Goal: Task Accomplishment & Management: Complete application form

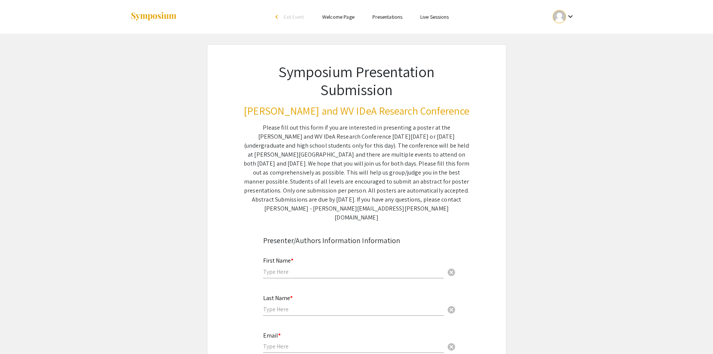
scroll to position [75, 0]
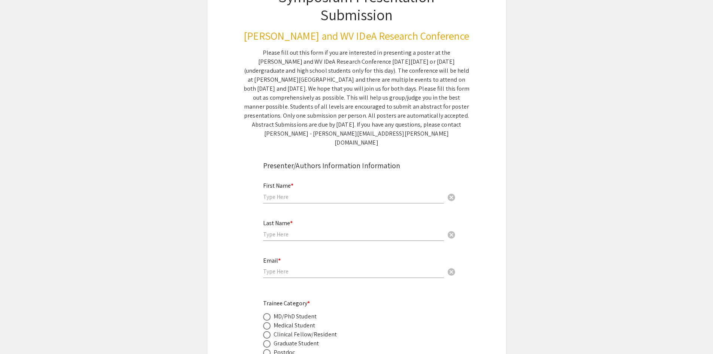
drag, startPoint x: 289, startPoint y: 190, endPoint x: 297, endPoint y: 190, distance: 8.2
click at [289, 193] on input "text" at bounding box center [353, 197] width 181 height 8
type input "[PERSON_NAME]"
drag, startPoint x: 287, startPoint y: 225, endPoint x: 303, endPoint y: 223, distance: 16.3
click at [287, 230] on input "text" at bounding box center [353, 234] width 181 height 8
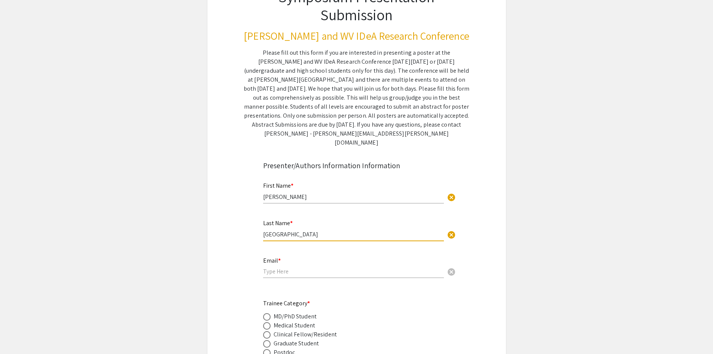
type input "[GEOGRAPHIC_DATA]"
drag, startPoint x: 282, startPoint y: 261, endPoint x: 294, endPoint y: 261, distance: 12.7
click at [282, 267] on input "email" at bounding box center [353, 271] width 181 height 8
type input "[EMAIL_ADDRESS][DOMAIN_NAME]"
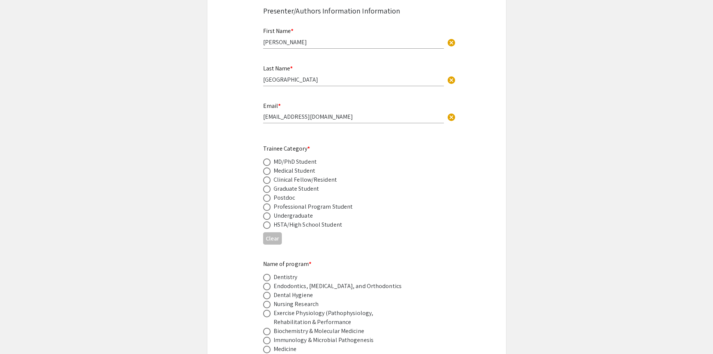
scroll to position [262, 0]
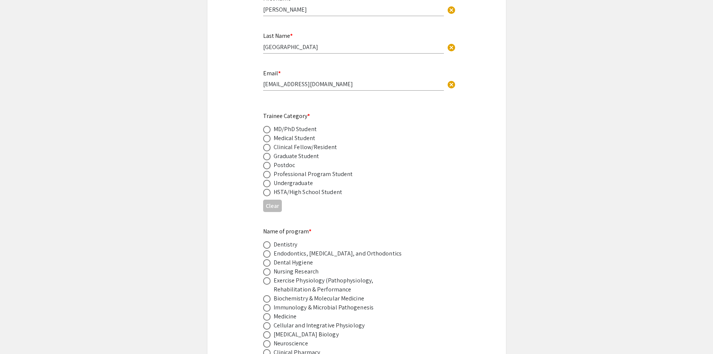
click at [268, 153] on span at bounding box center [266, 156] width 7 height 7
click at [268, 153] on input "radio" at bounding box center [266, 156] width 7 height 7
radio input "true"
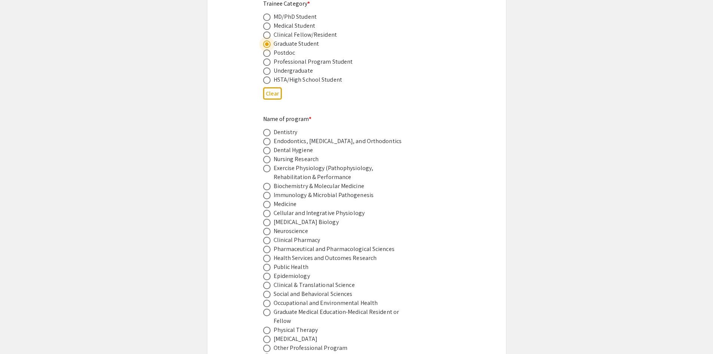
scroll to position [412, 0]
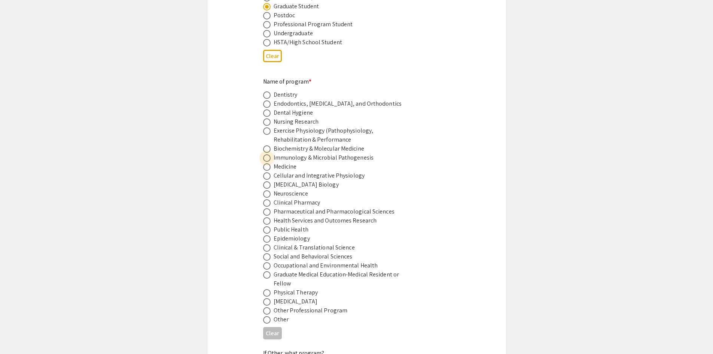
click at [268, 154] on span at bounding box center [266, 157] width 7 height 7
click at [268, 154] on input "radio" at bounding box center [266, 157] width 7 height 7
radio input "true"
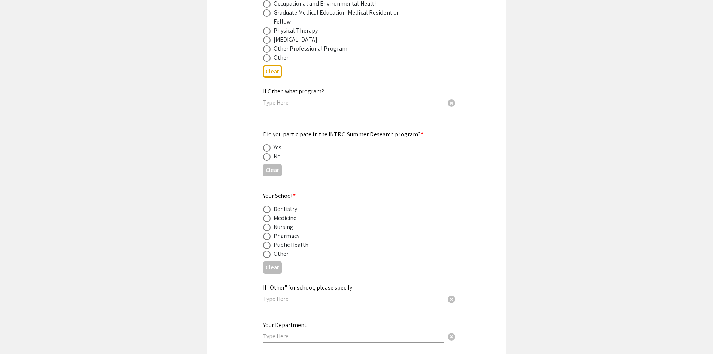
scroll to position [674, 0]
click at [265, 153] on span at bounding box center [266, 156] width 7 height 7
click at [265, 153] on input "radio" at bounding box center [266, 156] width 7 height 7
radio input "true"
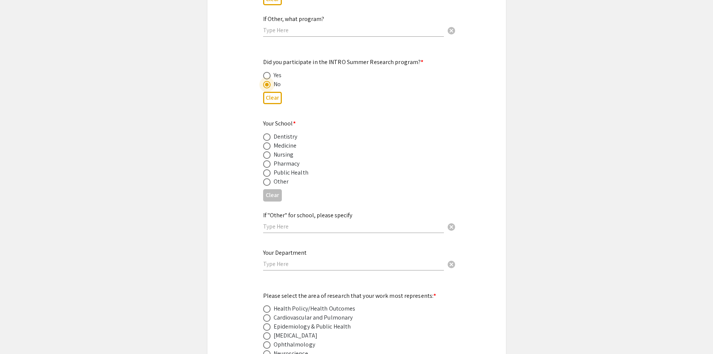
scroll to position [749, 0]
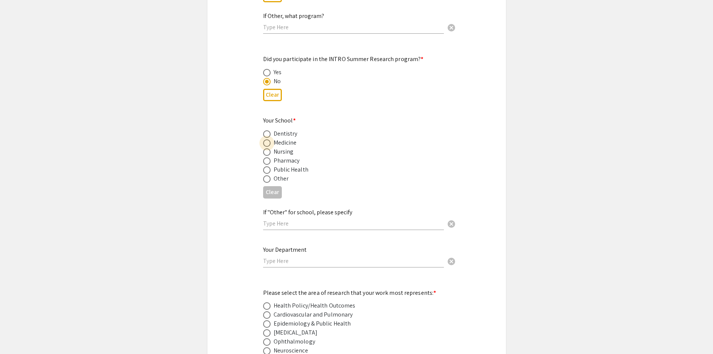
click at [268, 139] on span at bounding box center [266, 142] width 7 height 7
click at [268, 139] on input "radio" at bounding box center [266, 142] width 7 height 7
radio input "true"
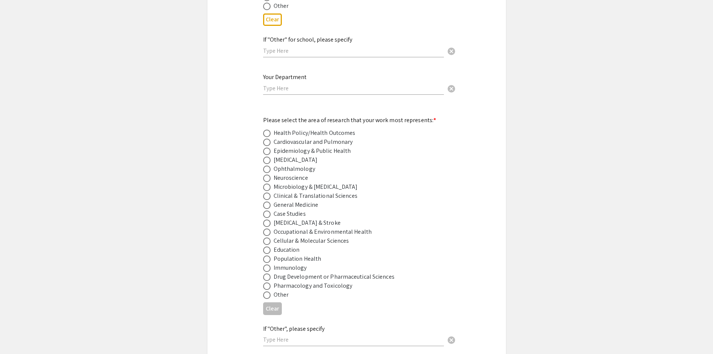
scroll to position [936, 0]
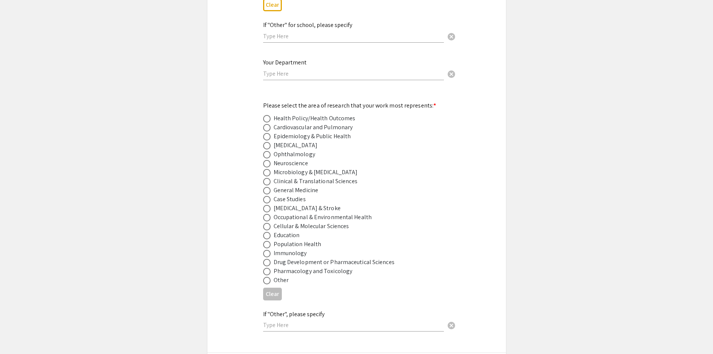
click at [283, 70] on input "text" at bounding box center [353, 74] width 181 height 8
type input "Microbiology, Immunology, and Cell Biology"
click at [243, 98] on div "Symposium Presentation Submission Van Liere and WV IDeA Research Conference Ple…" at bounding box center [356, 140] width 299 height 2065
click at [268, 169] on span at bounding box center [266, 172] width 7 height 7
click at [268, 169] on input "radio" at bounding box center [266, 172] width 7 height 7
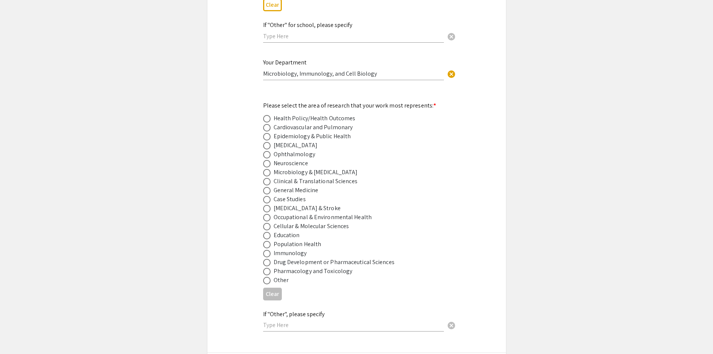
radio input "true"
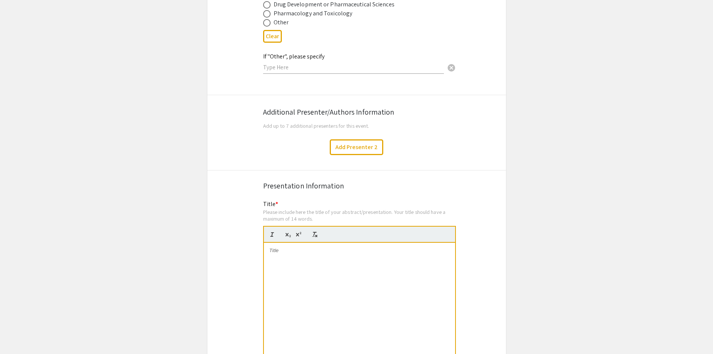
scroll to position [1198, 0]
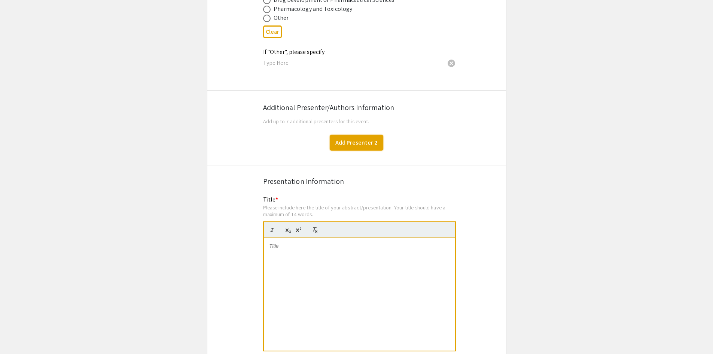
click at [362, 135] on button "Add Presenter 2" at bounding box center [357, 143] width 54 height 16
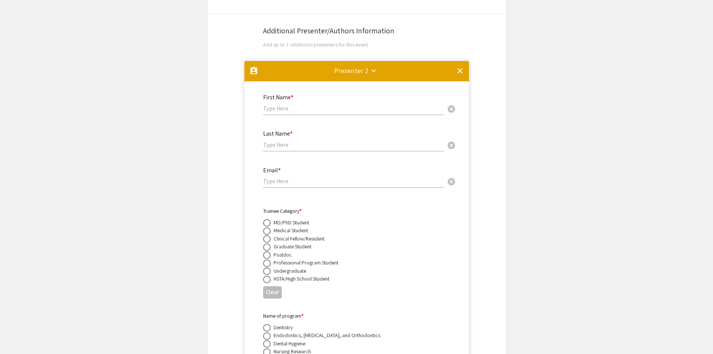
scroll to position [1214, 0]
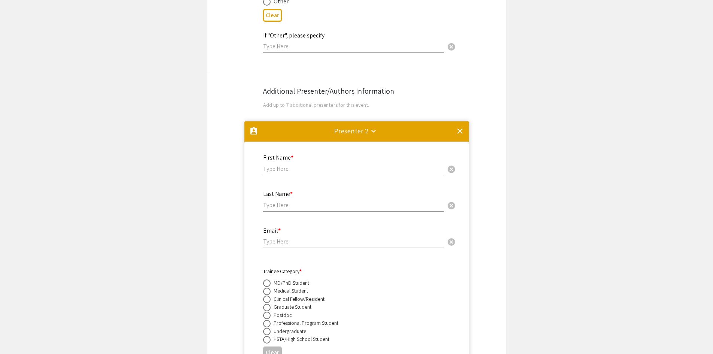
click at [287, 165] on input "text" at bounding box center [353, 169] width 181 height 8
type input "Samuel"
click at [292, 191] on div "Last Name * cancel" at bounding box center [353, 197] width 181 height 28
click at [292, 201] on input "text" at bounding box center [353, 205] width 181 height 8
type input "Ulicny"
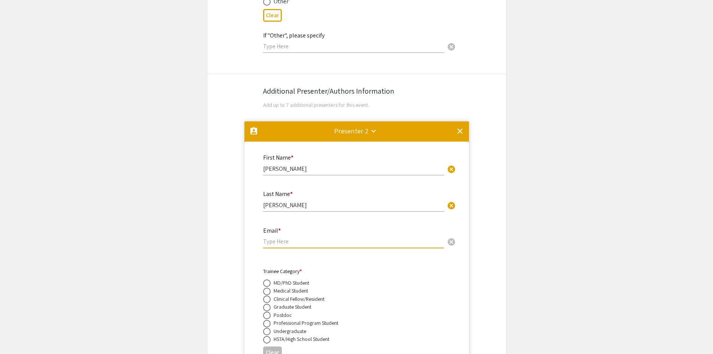
click at [284, 237] on input "email" at bounding box center [353, 241] width 181 height 8
click at [288, 237] on input "email" at bounding box center [353, 241] width 181 height 8
paste input "su00004@mix.wvu.edu"
click at [332, 237] on input "su00004@mix.wvu.edu" at bounding box center [353, 241] width 181 height 8
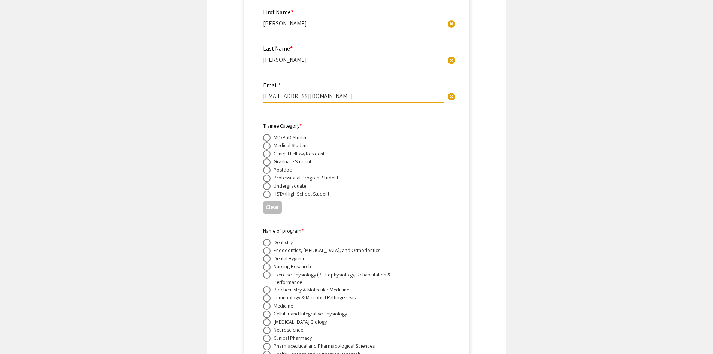
scroll to position [1364, 0]
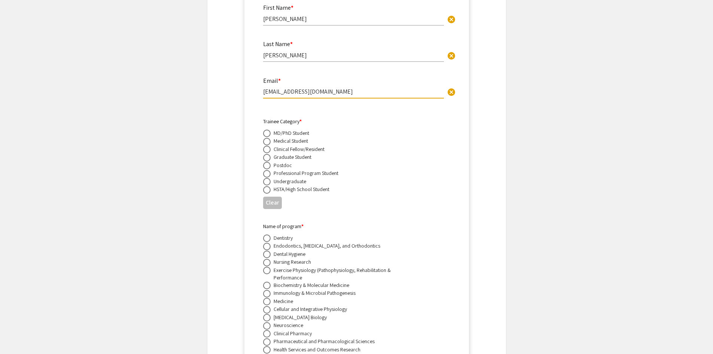
type input "su00004@mix.wvu.edu"
click at [270, 178] on span at bounding box center [266, 181] width 7 height 7
click at [270, 178] on input "radio" at bounding box center [266, 181] width 7 height 7
radio input "true"
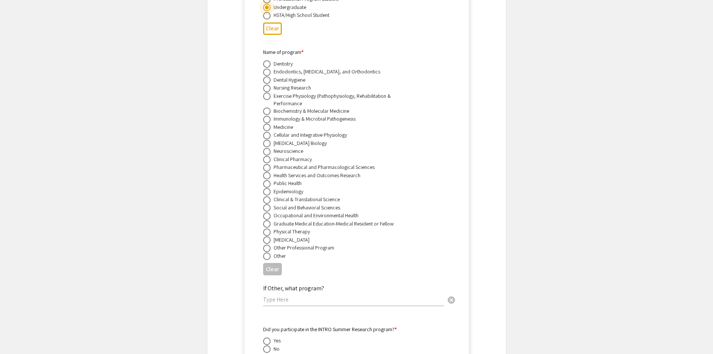
scroll to position [1551, 0]
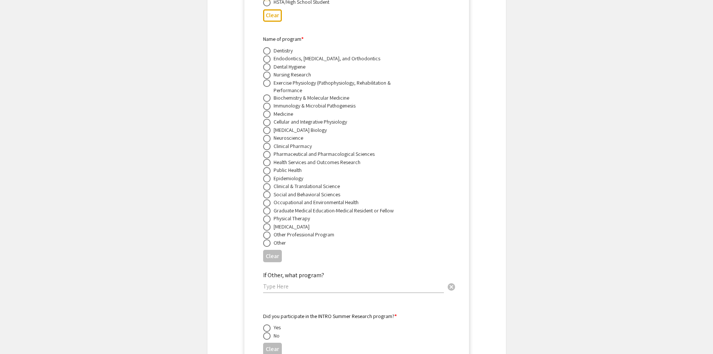
click at [274, 282] on input "text" at bounding box center [353, 286] width 181 height 8
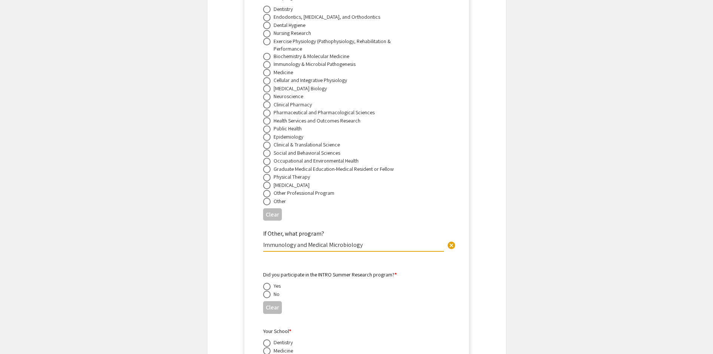
scroll to position [1664, 0]
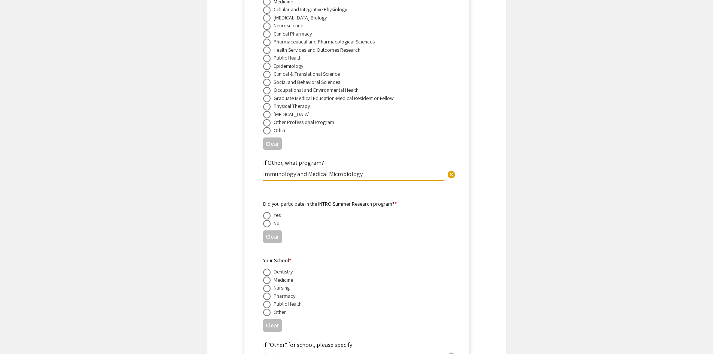
type input "Immunology and Medical Microbiology"
click at [267, 220] on span at bounding box center [266, 223] width 7 height 7
click at [267, 220] on input "radio" at bounding box center [266, 223] width 7 height 7
radio input "true"
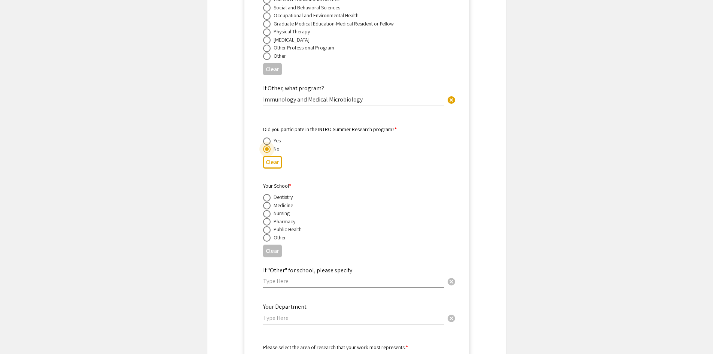
scroll to position [1738, 0]
click at [266, 201] on span at bounding box center [266, 204] width 7 height 7
click at [266, 201] on input "radio" at bounding box center [266, 204] width 7 height 7
radio input "true"
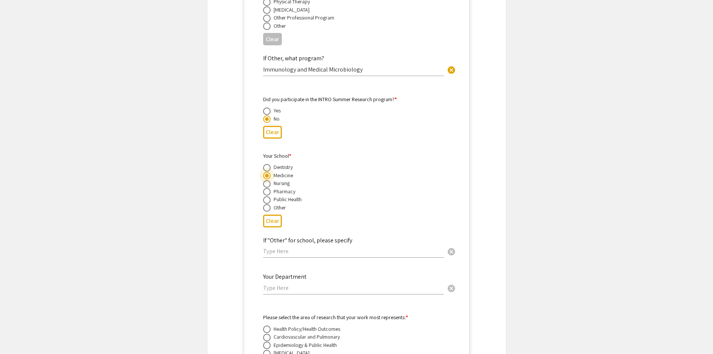
scroll to position [1851, 0]
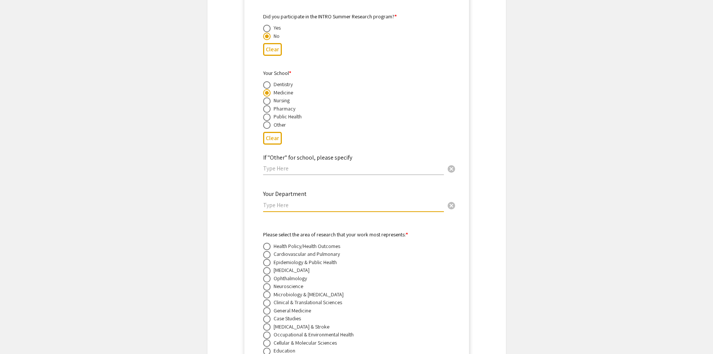
click at [293, 201] on input "text" at bounding box center [353, 205] width 181 height 8
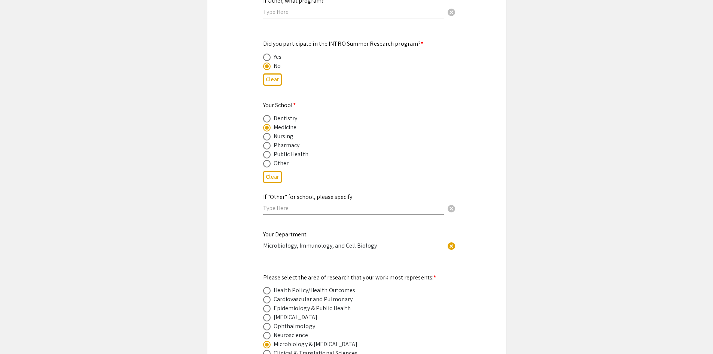
scroll to position [803, 0]
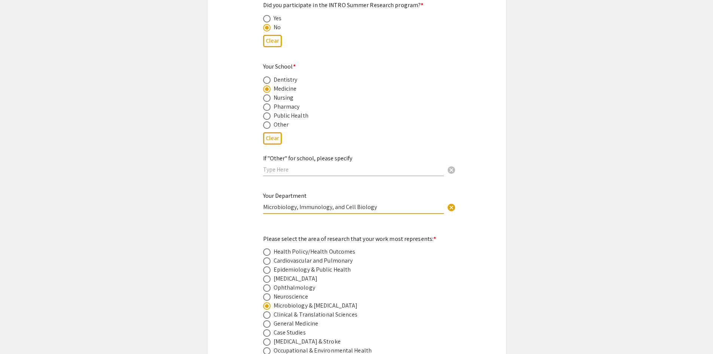
drag, startPoint x: 372, startPoint y: 198, endPoint x: 249, endPoint y: 202, distance: 122.8
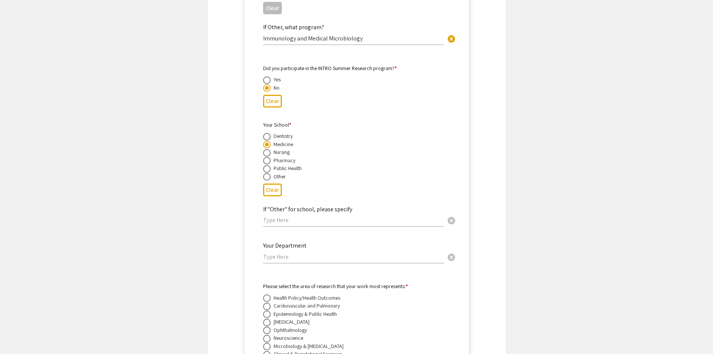
scroll to position [1851, 0]
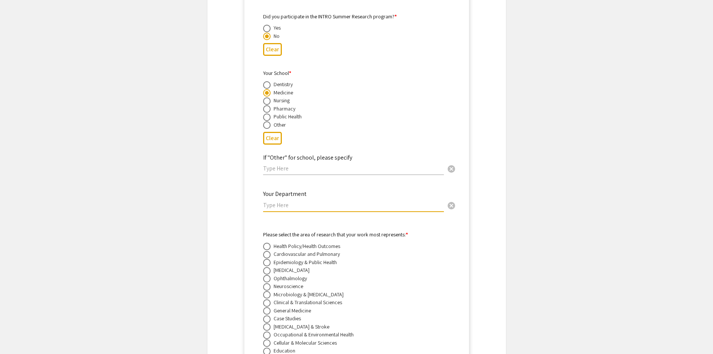
click at [291, 201] on input "text" at bounding box center [353, 205] width 181 height 8
paste input "Microbiology, Immunology, and Cell Biology"
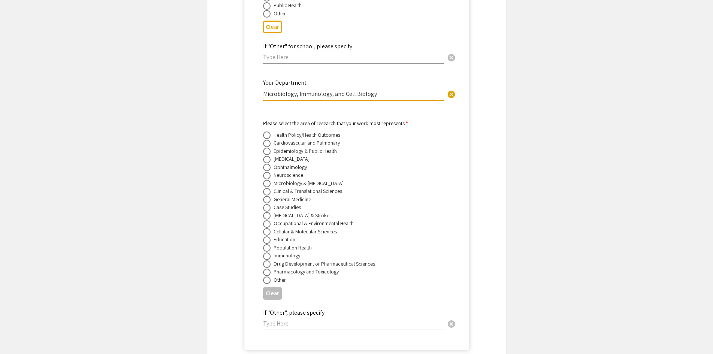
scroll to position [2000, 0]
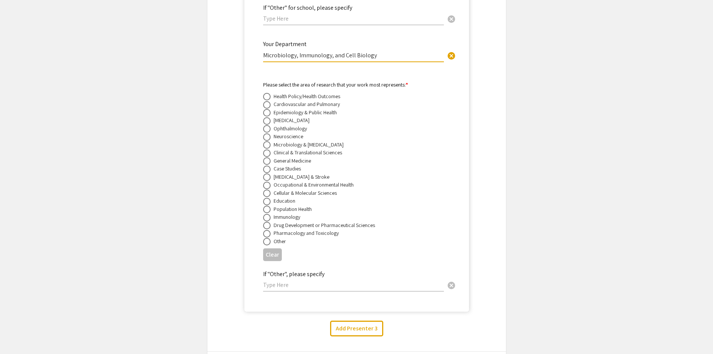
type input "Microbiology, Immunology, and Cell Biology"
click at [269, 141] on span at bounding box center [266, 144] width 7 height 7
click at [269, 141] on input "radio" at bounding box center [266, 144] width 7 height 7
radio input "true"
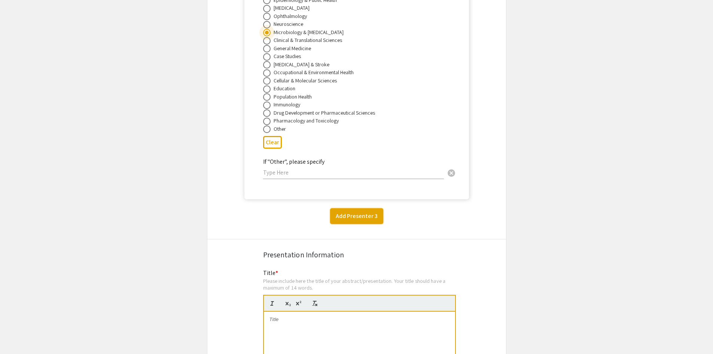
click at [363, 208] on button "Add Presenter 3" at bounding box center [356, 216] width 53 height 16
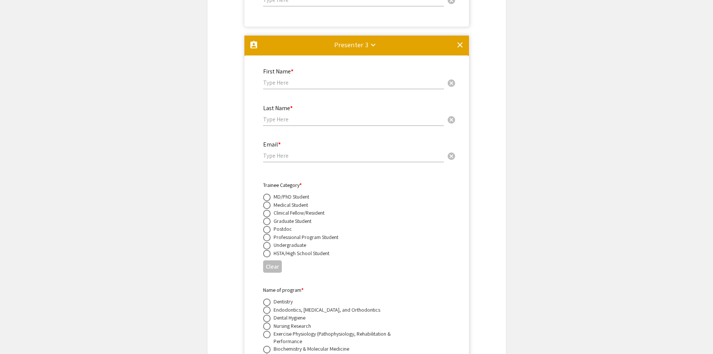
scroll to position [2237, 0]
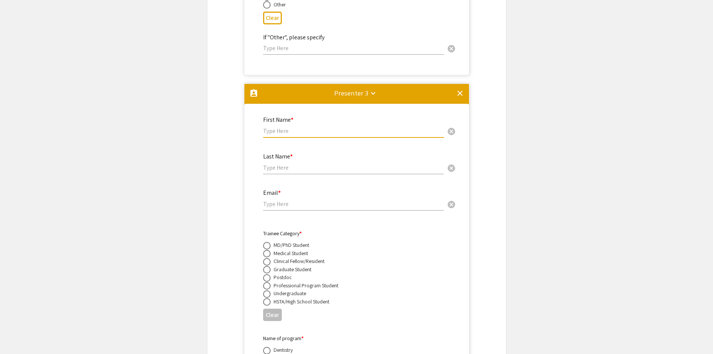
click at [295, 127] on input "text" at bounding box center [353, 131] width 181 height 8
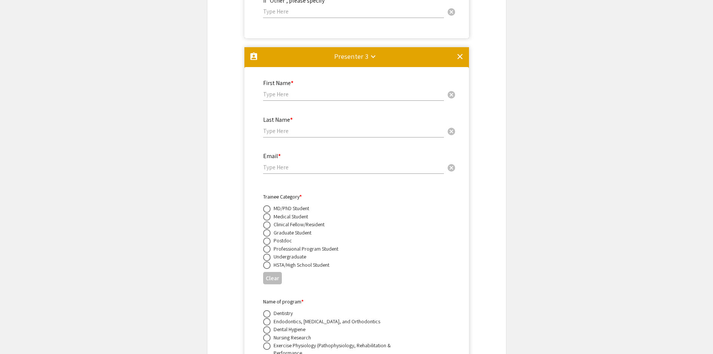
scroll to position [2274, 0]
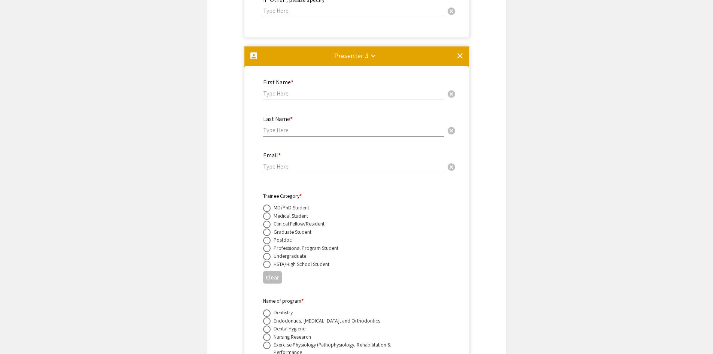
drag, startPoint x: 290, startPoint y: 85, endPoint x: 320, endPoint y: 90, distance: 29.6
click at [290, 89] on input "text" at bounding box center [353, 93] width 181 height 8
type input "Annalisa"
click at [309, 126] on input "text" at bounding box center [353, 130] width 181 height 8
type input "Huckaby"
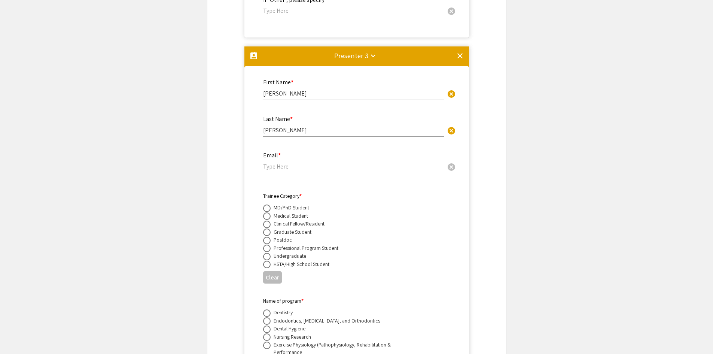
click at [304, 148] on div "Email * cancel" at bounding box center [353, 158] width 181 height 28
click at [301, 162] on input "email" at bounding box center [353, 166] width 181 height 8
paste input "abh0010@mix.wvu.edu"
type input "abh0010@mix.wvu.edu"
click at [270, 228] on span at bounding box center [266, 231] width 7 height 7
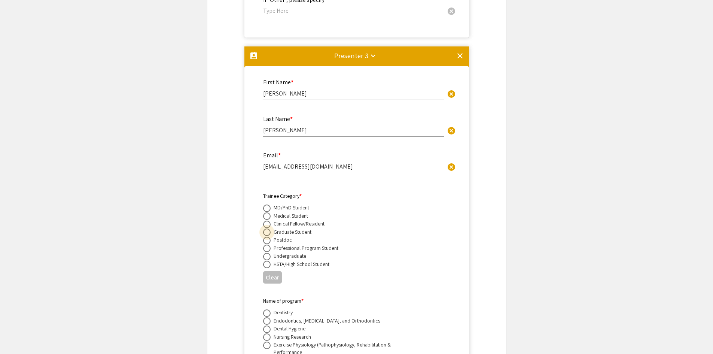
click at [270, 228] on input "radio" at bounding box center [266, 231] width 7 height 7
radio input "true"
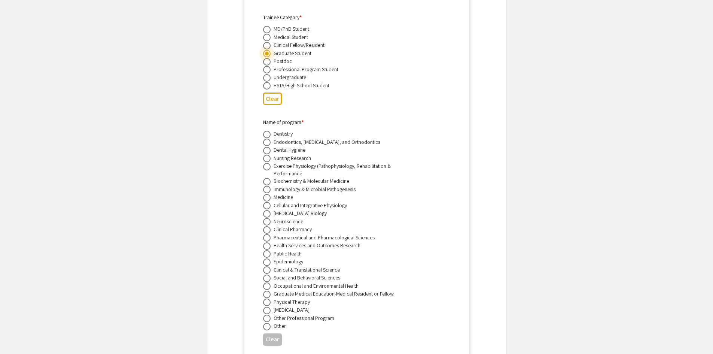
scroll to position [2462, 0]
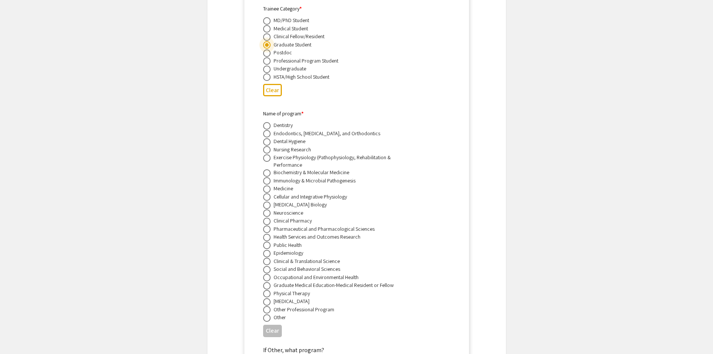
click at [268, 177] on span at bounding box center [266, 180] width 7 height 7
click at [268, 177] on input "radio" at bounding box center [266, 180] width 7 height 7
radio input "true"
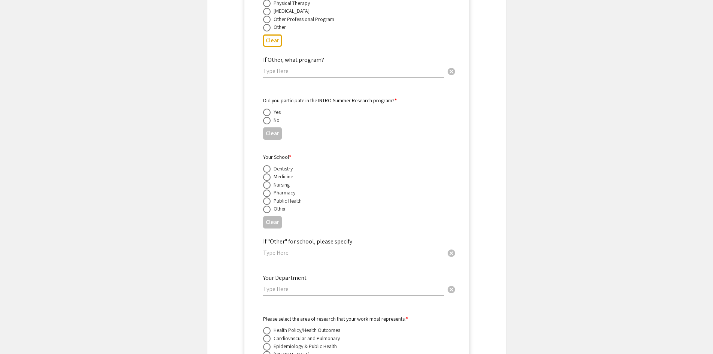
scroll to position [2761, 0]
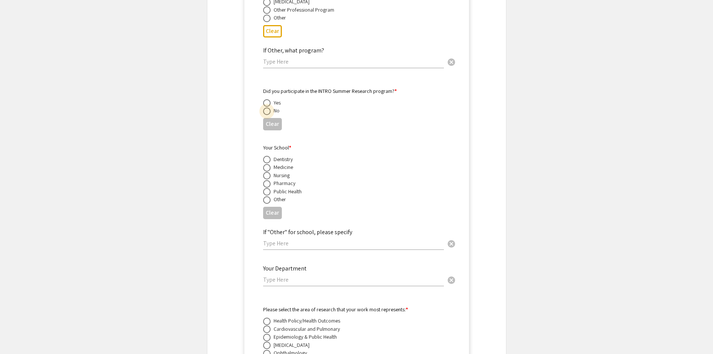
click at [270, 107] on span at bounding box center [266, 110] width 7 height 7
click at [270, 107] on input "radio" at bounding box center [266, 110] width 7 height 7
radio input "true"
click at [267, 164] on span at bounding box center [266, 167] width 7 height 7
click at [267, 164] on input "radio" at bounding box center [266, 167] width 7 height 7
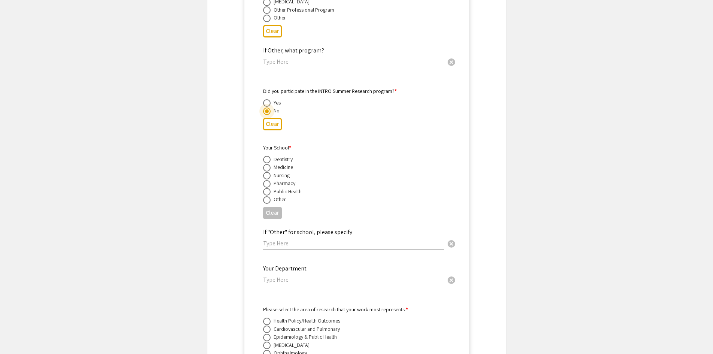
radio input "true"
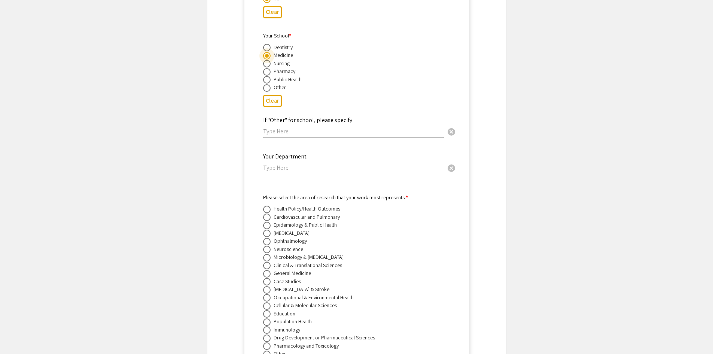
scroll to position [2873, 0]
click at [295, 163] on input "text" at bounding box center [353, 167] width 181 height 8
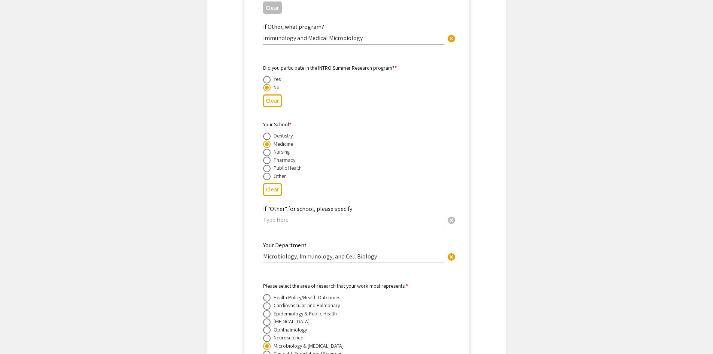
scroll to position [1788, 0]
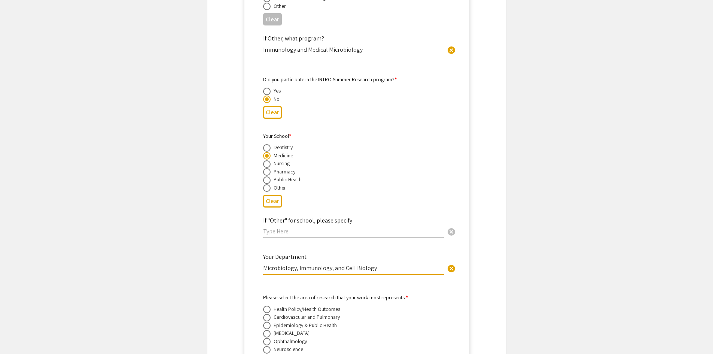
drag, startPoint x: 376, startPoint y: 258, endPoint x: 247, endPoint y: 259, distance: 128.8
click at [247, 259] on mat-card "First Name * Samuel cancel This field is required. Last Name * Ulicny cancel Th…" at bounding box center [356, 46] width 225 height 956
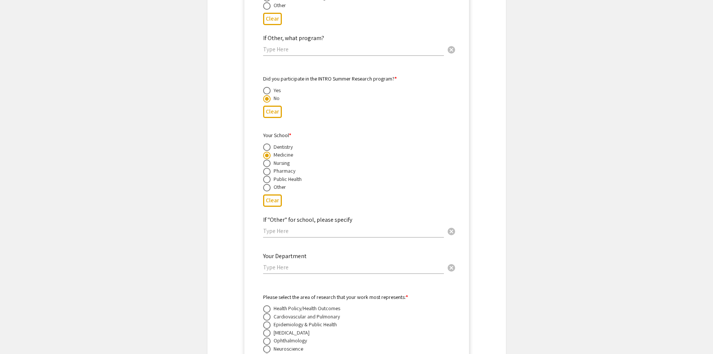
scroll to position [2836, 0]
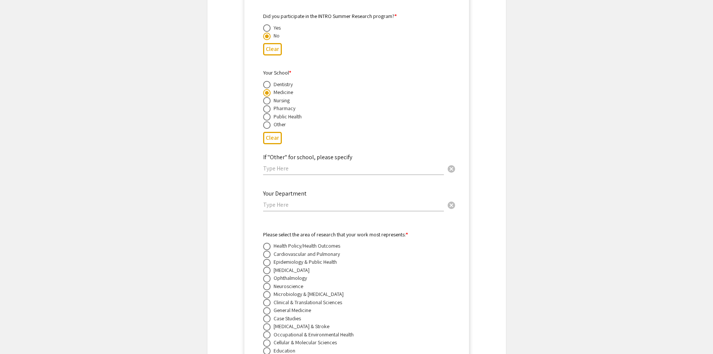
click at [292, 201] on input "text" at bounding box center [353, 205] width 181 height 8
paste input "Microbiology, Immunology, and Cell Biology"
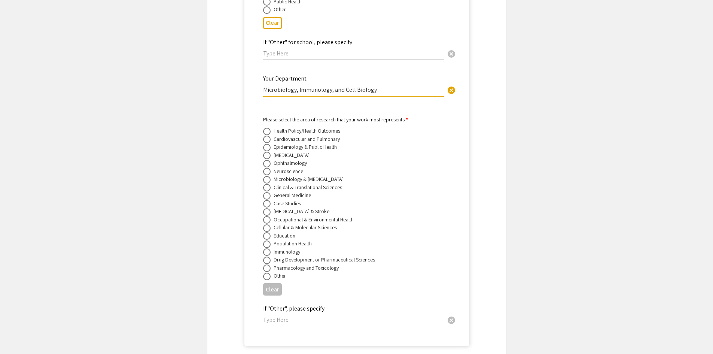
scroll to position [2948, 0]
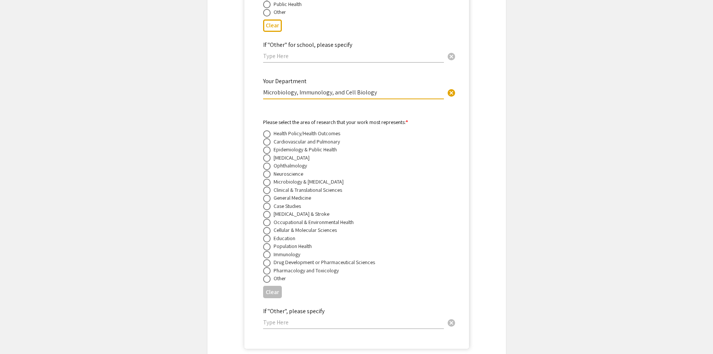
type input "Microbiology, Immunology, and Cell Biology"
click at [266, 179] on span at bounding box center [266, 182] width 7 height 7
click at [266, 179] on input "radio" at bounding box center [266, 182] width 7 height 7
radio input "true"
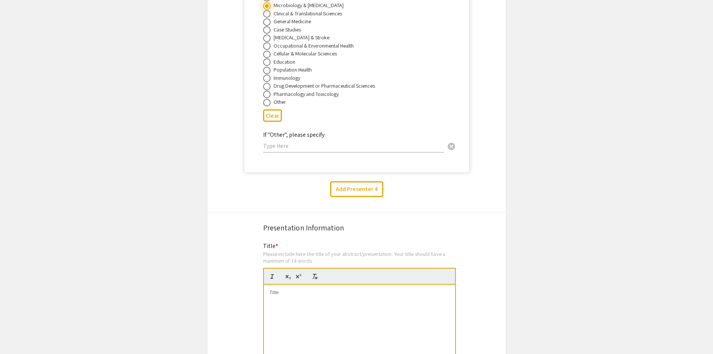
scroll to position [3135, 0]
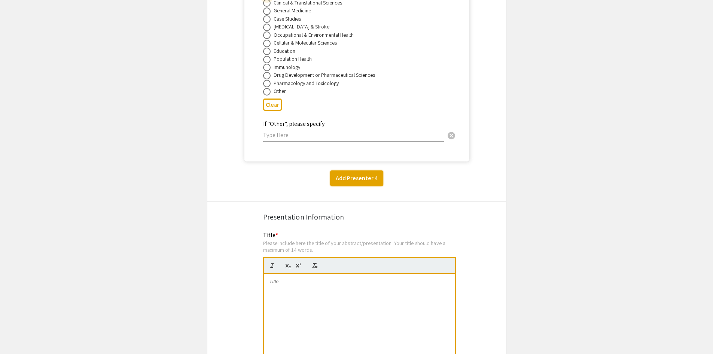
click at [362, 170] on button "Add Presenter 4" at bounding box center [356, 178] width 53 height 16
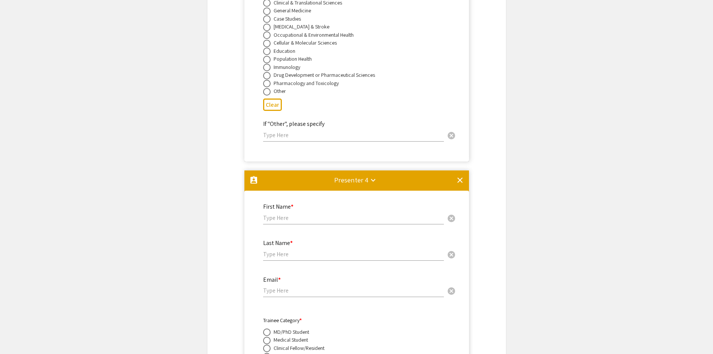
scroll to position [3297, 0]
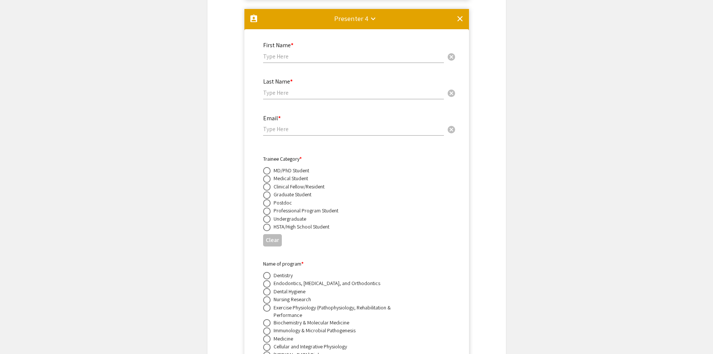
drag, startPoint x: 324, startPoint y: 59, endPoint x: 319, endPoint y: 51, distance: 9.6
click at [324, 58] on div "First Name * cancel" at bounding box center [353, 52] width 181 height 36
click at [317, 52] on input "text" at bounding box center [353, 56] width 181 height 8
click at [293, 52] on input "text" at bounding box center [353, 56] width 181 height 8
type input "Mauren"
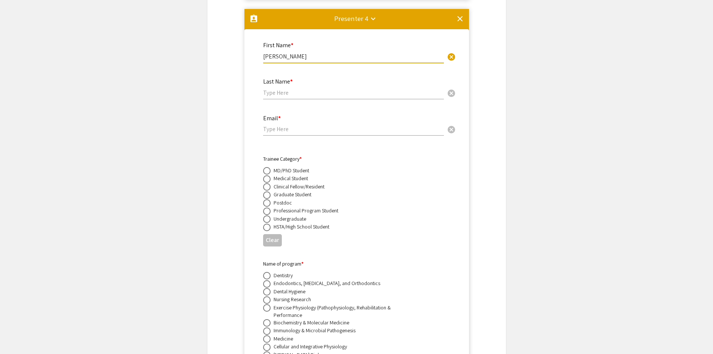
click at [287, 89] on input "text" at bounding box center [353, 93] width 181 height 8
type input "Miller"
click at [293, 125] on input "email" at bounding box center [353, 129] width 181 height 8
click at [287, 124] on div "Email * cancel" at bounding box center [353, 121] width 181 height 28
click at [287, 125] on input "email" at bounding box center [353, 129] width 181 height 8
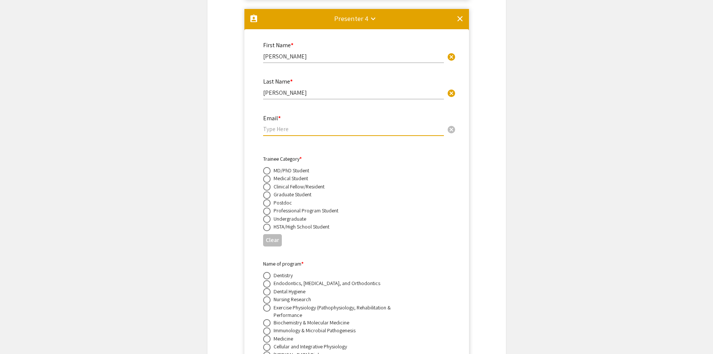
drag, startPoint x: 287, startPoint y: 119, endPoint x: 278, endPoint y: 120, distance: 8.7
click at [279, 125] on input "email" at bounding box center [353, 129] width 181 height 8
paste input "mem00068@mix.wvu.edu"
type input "mem00068@mix.wvu.edu"
click at [268, 215] on span at bounding box center [266, 218] width 7 height 7
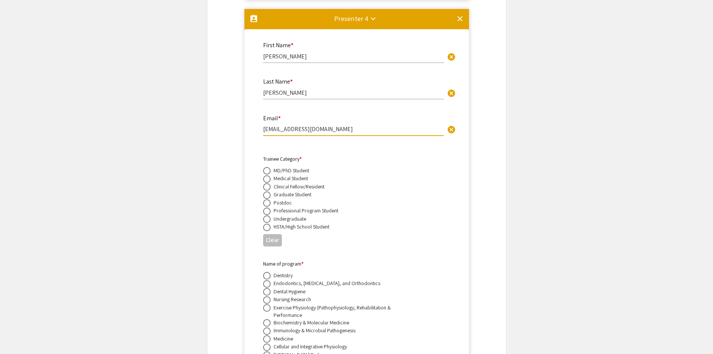
click at [268, 215] on input "radio" at bounding box center [266, 218] width 7 height 7
radio input "true"
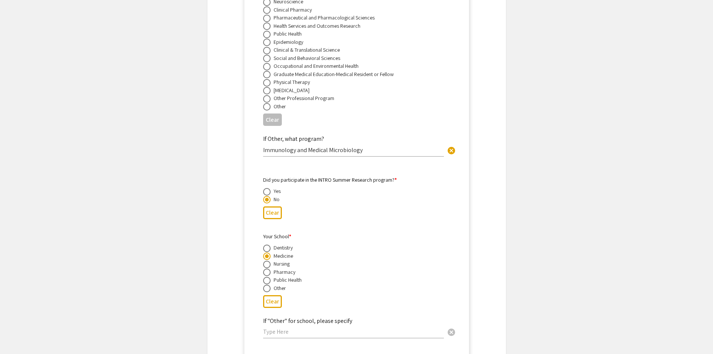
scroll to position [1687, 0]
drag, startPoint x: 366, startPoint y: 141, endPoint x: 228, endPoint y: 146, distance: 137.5
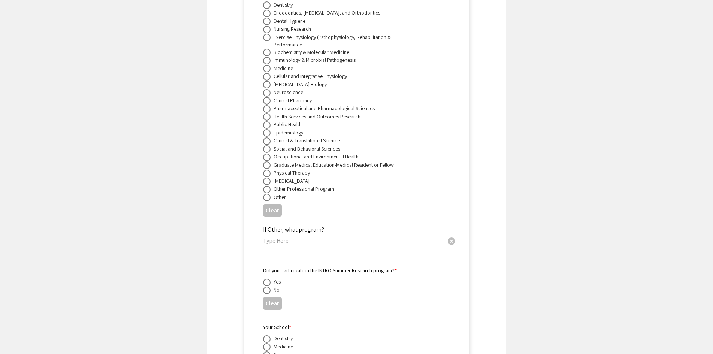
scroll to position [3634, 0]
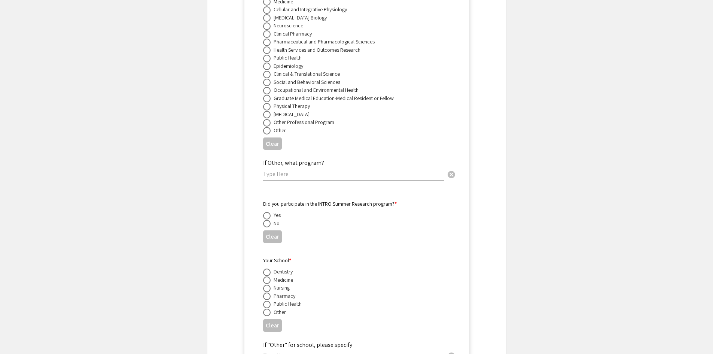
click at [289, 170] on input "text" at bounding box center [353, 174] width 181 height 8
paste input "Immunology and Medical Microbiology"
type input "Immunology and Medical Microbiology"
click at [267, 220] on span at bounding box center [266, 223] width 7 height 7
click at [267, 220] on input "radio" at bounding box center [266, 223] width 7 height 7
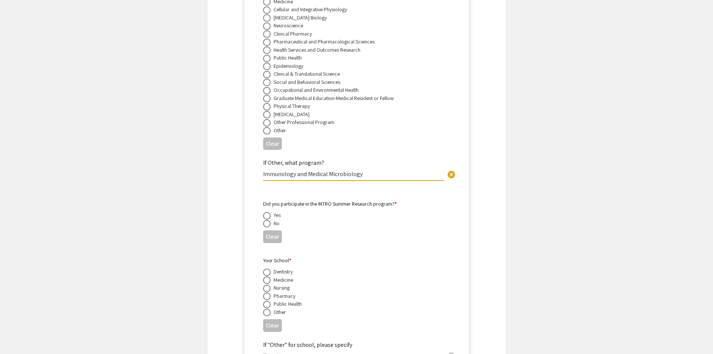
radio input "true"
click at [269, 276] on span at bounding box center [266, 279] width 7 height 7
click at [269, 276] on input "radio" at bounding box center [266, 279] width 7 height 7
radio input "true"
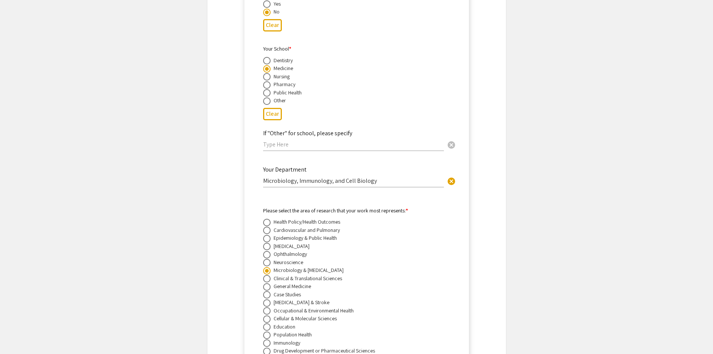
scroll to position [2848, 0]
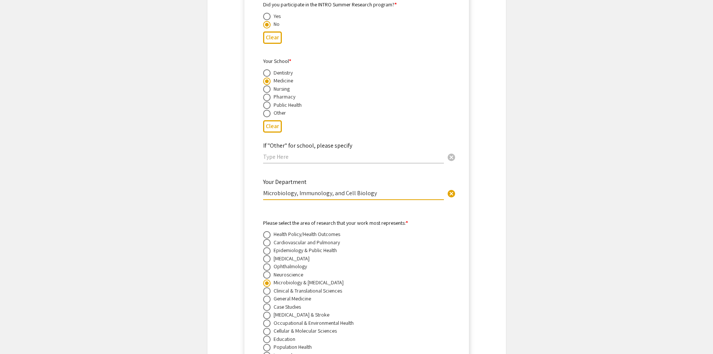
drag, startPoint x: 380, startPoint y: 185, endPoint x: 237, endPoint y: 185, distance: 142.6
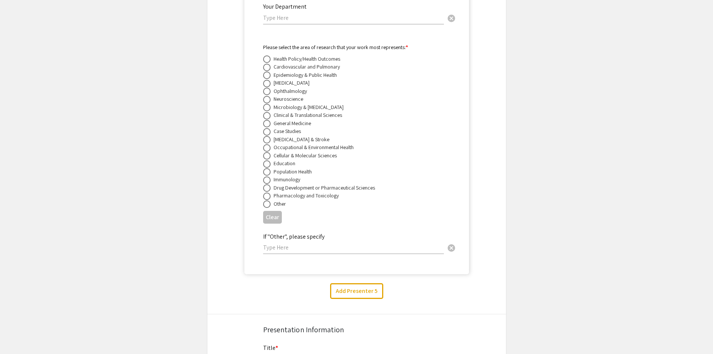
scroll to position [3821, 0]
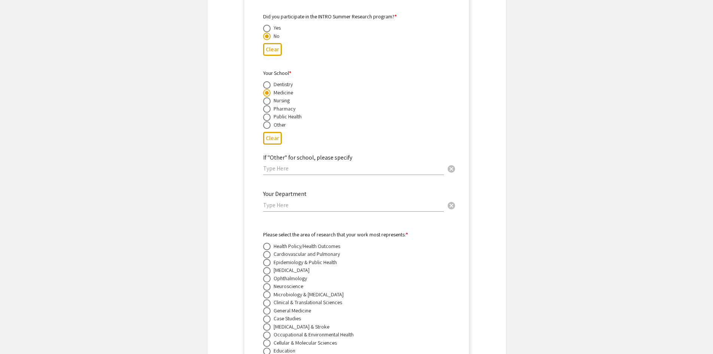
click at [292, 201] on input "text" at bounding box center [353, 205] width 181 height 8
paste input "Microbiology, Immunology, and Cell Biology"
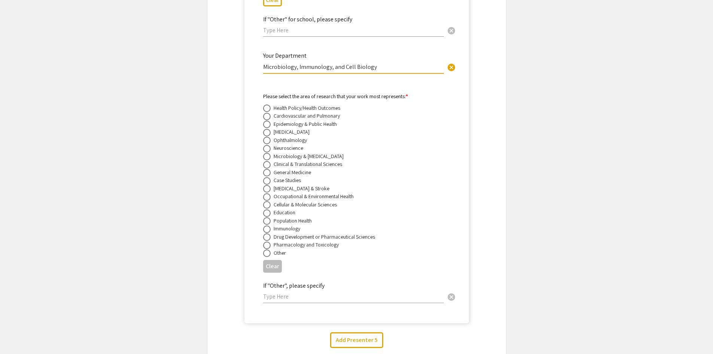
scroll to position [3971, 0]
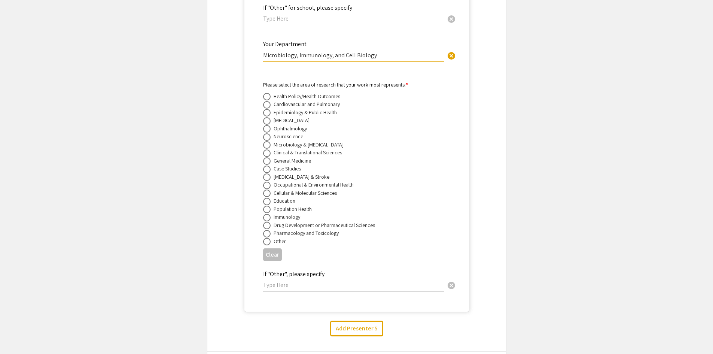
type input "Microbiology, Immunology, and Cell Biology"
click at [270, 141] on span at bounding box center [266, 144] width 7 height 7
click at [270, 141] on input "radio" at bounding box center [266, 144] width 7 height 7
radio input "true"
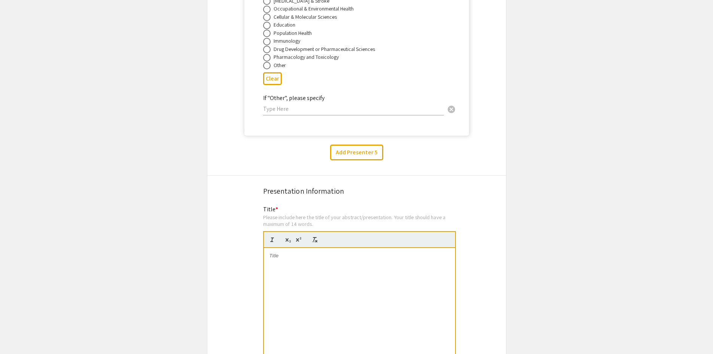
scroll to position [4158, 0]
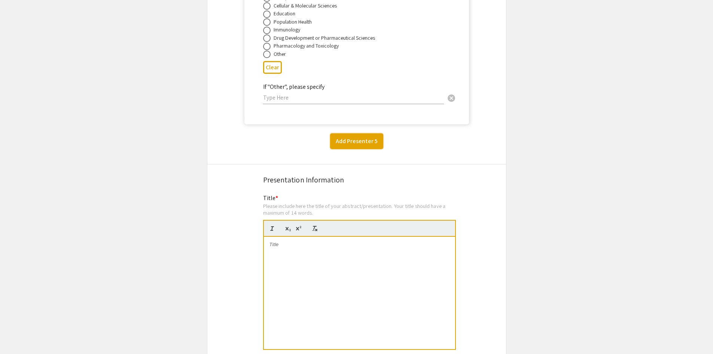
click at [363, 135] on button "Add Presenter 5" at bounding box center [356, 141] width 53 height 16
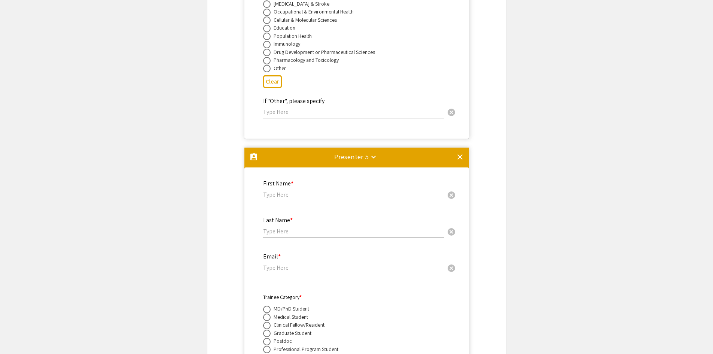
scroll to position [4132, 0]
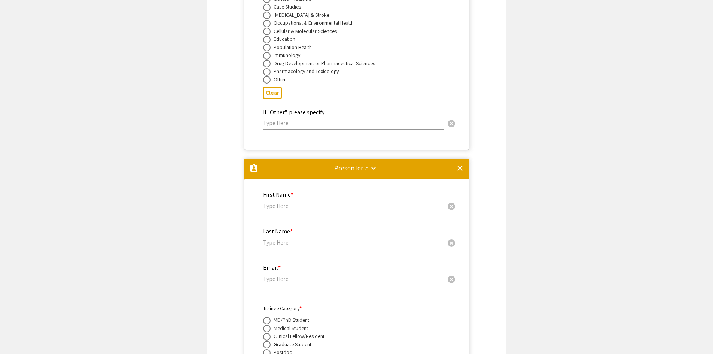
click at [286, 202] on input "text" at bounding box center [353, 206] width 181 height 8
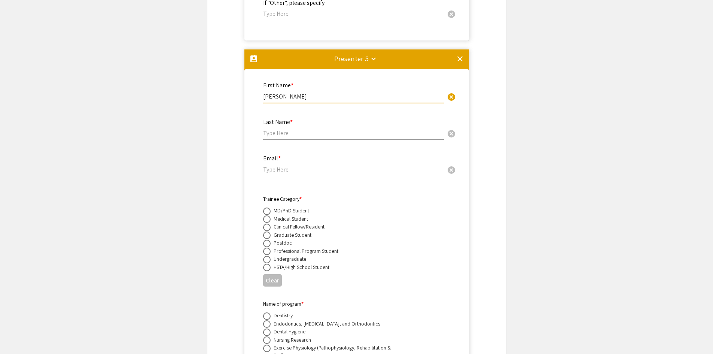
scroll to position [4245, 0]
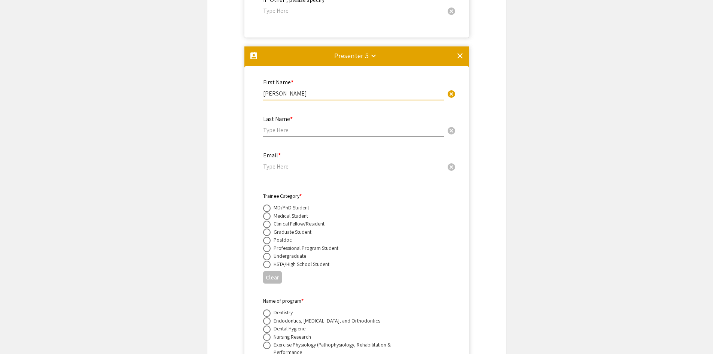
type input "Mariette"
click at [461, 51] on mat-icon "clear" at bounding box center [460, 55] width 9 height 9
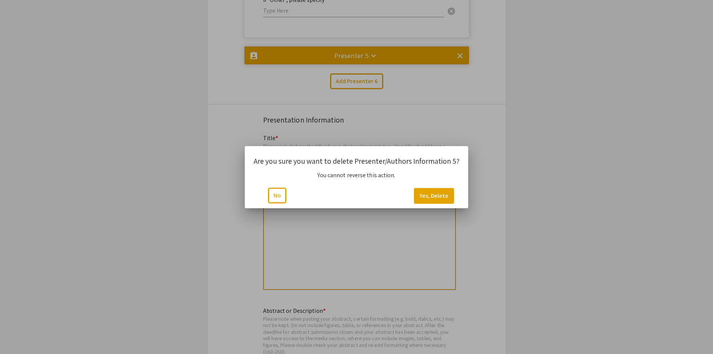
scroll to position [0, 0]
click at [432, 197] on button "Yes, Delete" at bounding box center [434, 196] width 40 height 16
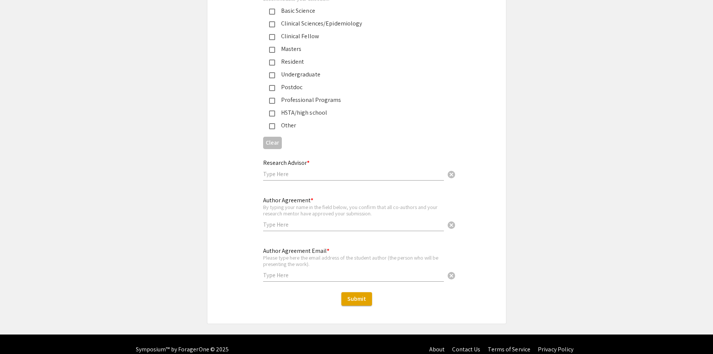
scroll to position [4745, 0]
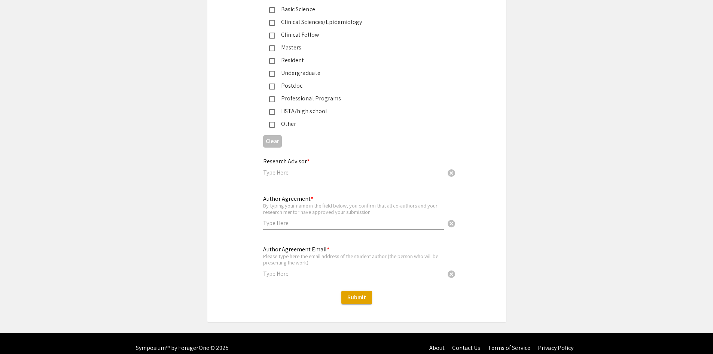
click at [282, 168] on input "text" at bounding box center [353, 172] width 181 height 8
type input "Mariette Barbier"
click at [295, 219] on input "text" at bounding box center [353, 223] width 181 height 8
type input "Spencer Dublin"
drag, startPoint x: 290, startPoint y: 265, endPoint x: 303, endPoint y: 265, distance: 13.5
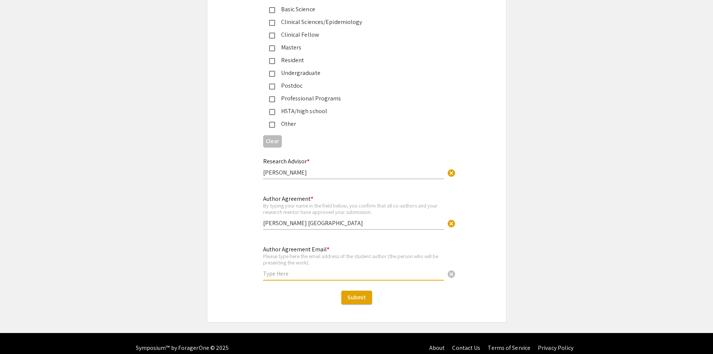
click at [290, 270] on input "text" at bounding box center [353, 274] width 181 height 8
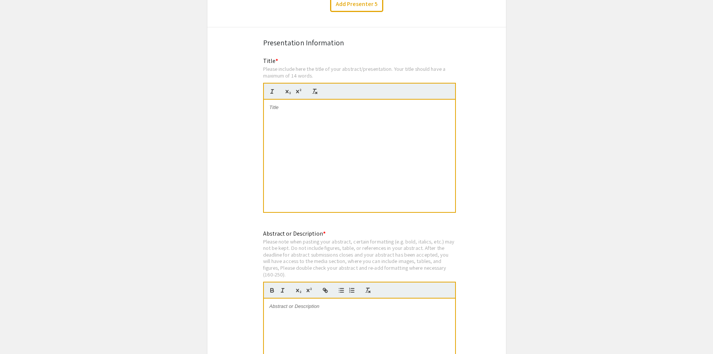
scroll to position [4296, 0]
type input "[EMAIL_ADDRESS][DOMAIN_NAME]"
click at [337, 106] on div at bounding box center [359, 154] width 191 height 112
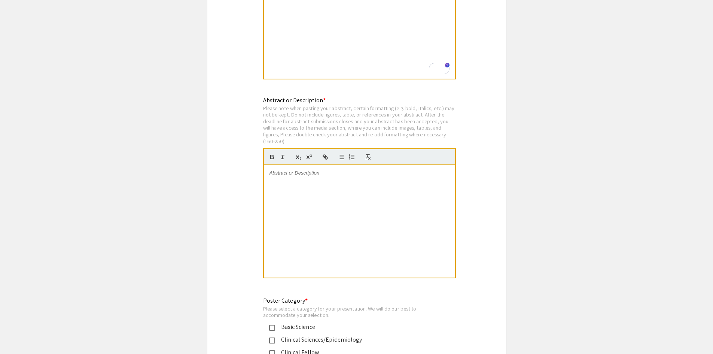
scroll to position [4446, 0]
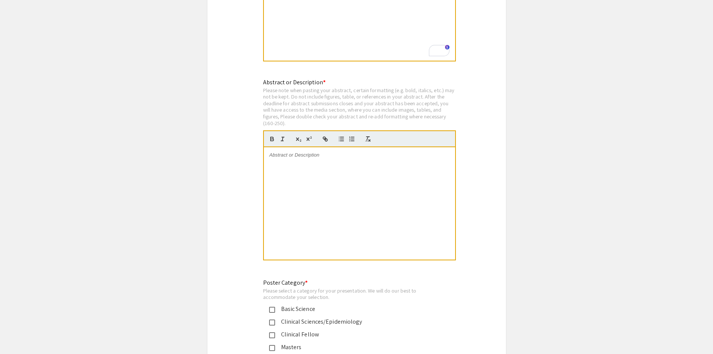
click at [318, 150] on div at bounding box center [359, 203] width 191 height 112
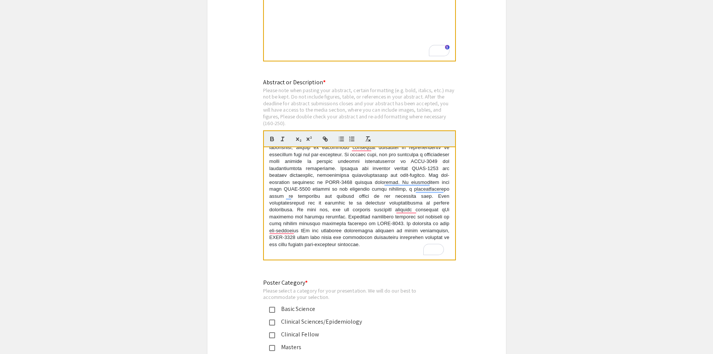
scroll to position [0, 0]
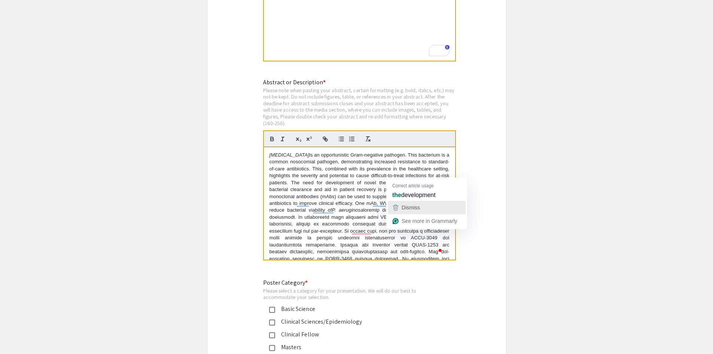
click at [416, 209] on span "Dismiss" at bounding box center [411, 207] width 18 height 6
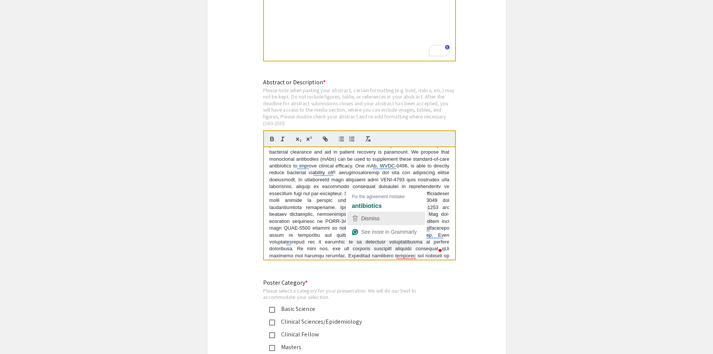
click at [372, 216] on span "Dismiss" at bounding box center [370, 218] width 18 height 6
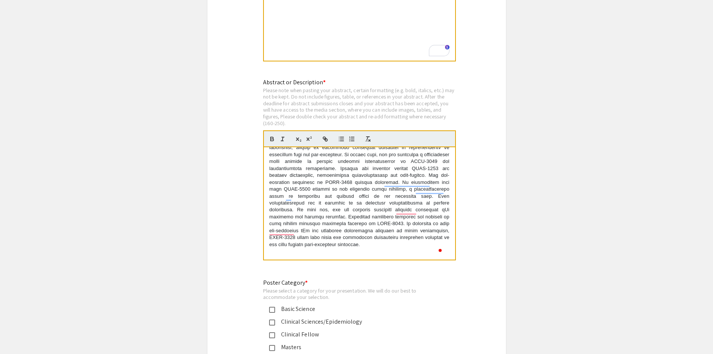
scroll to position [83, 0]
click at [411, 236] on span "Dismiss" at bounding box center [415, 235] width 18 height 6
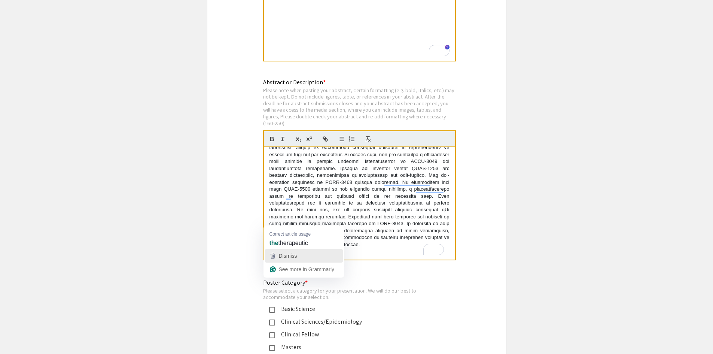
click at [298, 250] on div "Dismiss" at bounding box center [303, 255] width 71 height 11
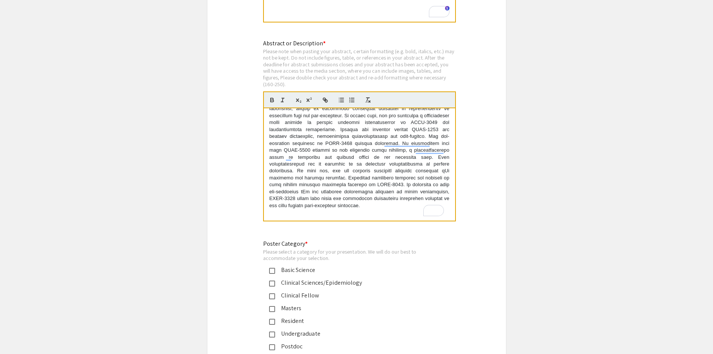
scroll to position [0, 0]
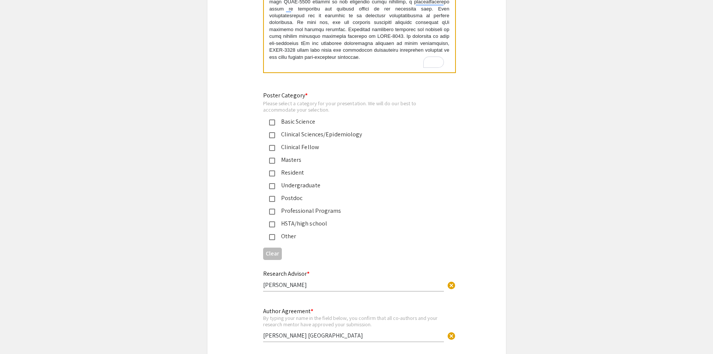
click at [273, 119] on mat-pseudo-checkbox at bounding box center [272, 122] width 6 height 6
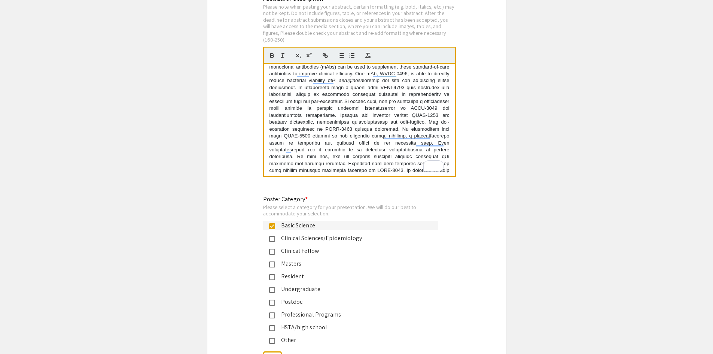
scroll to position [2, 0]
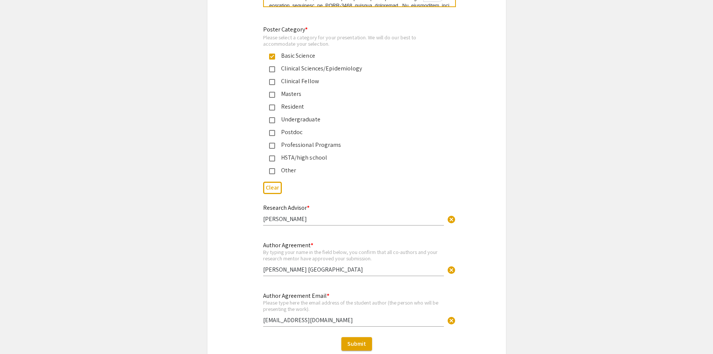
scroll to position [4745, 0]
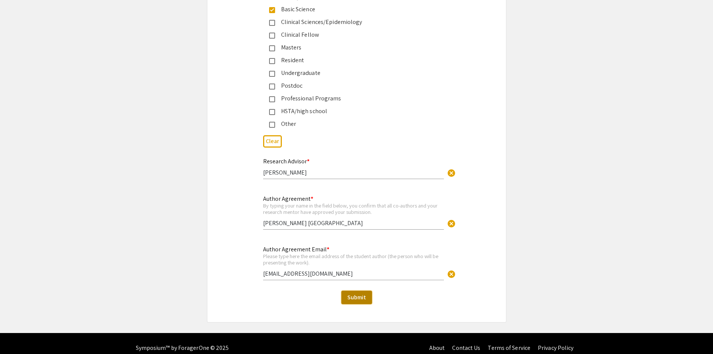
click at [354, 293] on span "Submit" at bounding box center [356, 297] width 19 height 8
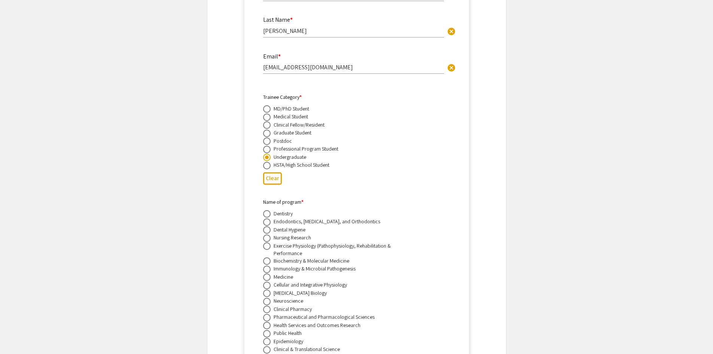
scroll to position [1514, 0]
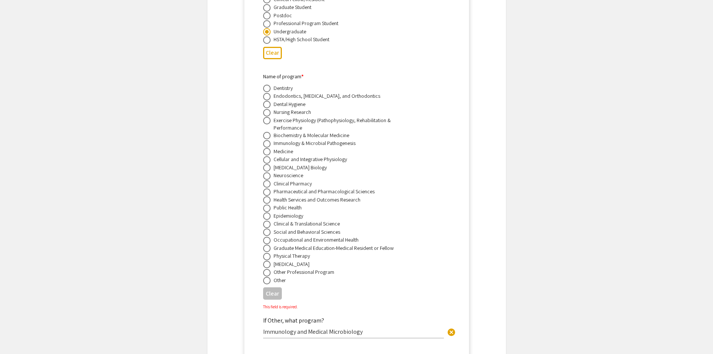
click at [269, 277] on span at bounding box center [266, 280] width 7 height 7
click at [269, 277] on input "radio" at bounding box center [266, 280] width 7 height 7
radio input "true"
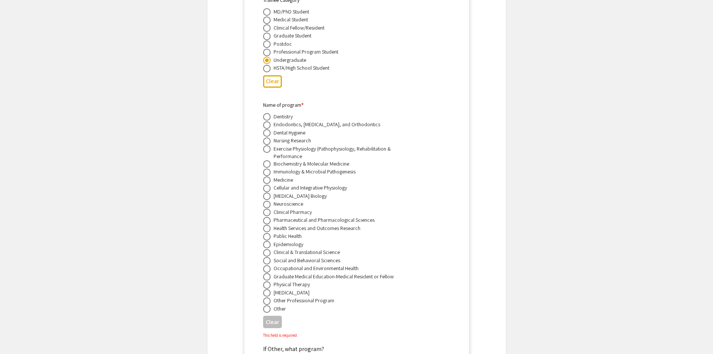
scroll to position [3460, 0]
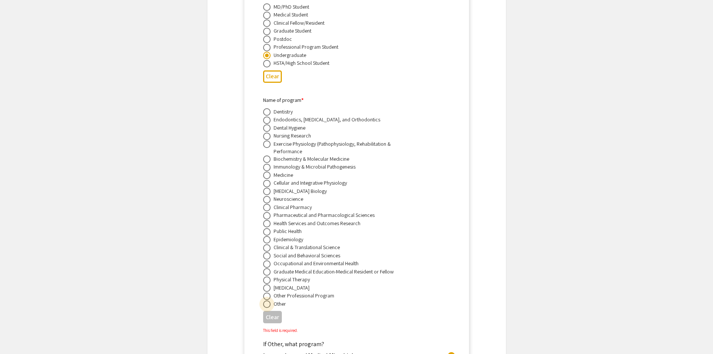
click at [265, 300] on span at bounding box center [266, 303] width 7 height 7
click at [265, 300] on input "radio" at bounding box center [266, 303] width 7 height 7
radio input "true"
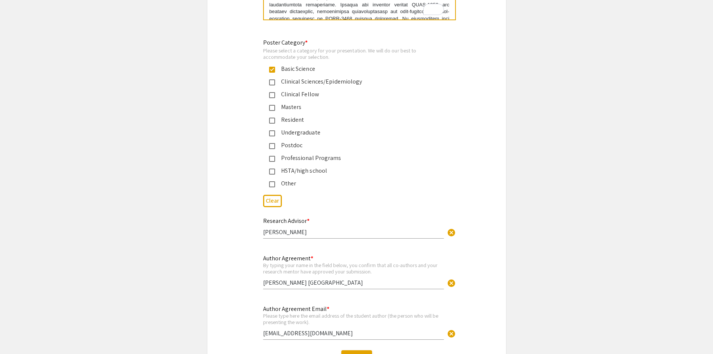
scroll to position [4745, 0]
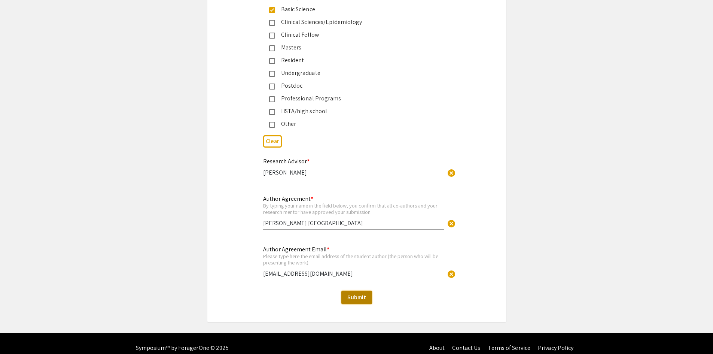
click at [357, 293] on span "Submit" at bounding box center [356, 297] width 19 height 8
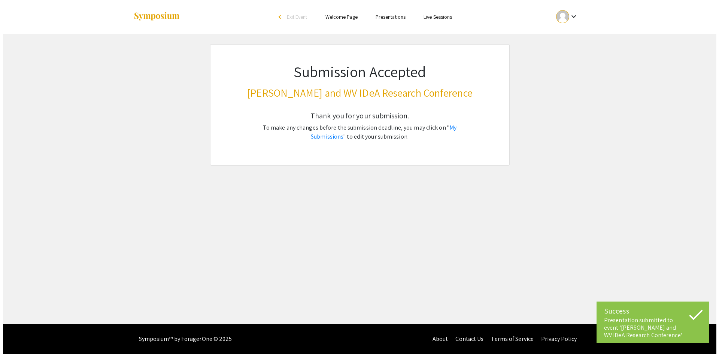
scroll to position [0, 0]
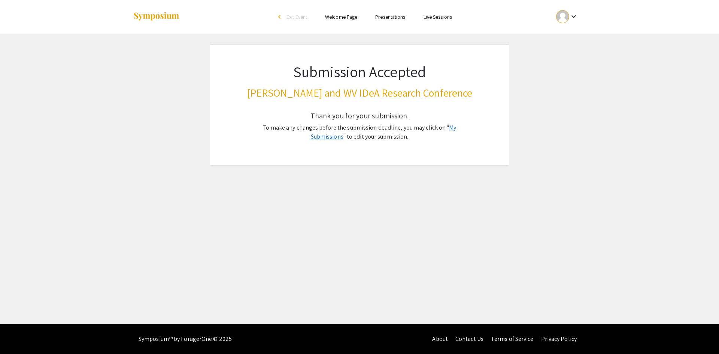
click at [444, 128] on link "My Submissions" at bounding box center [384, 132] width 146 height 17
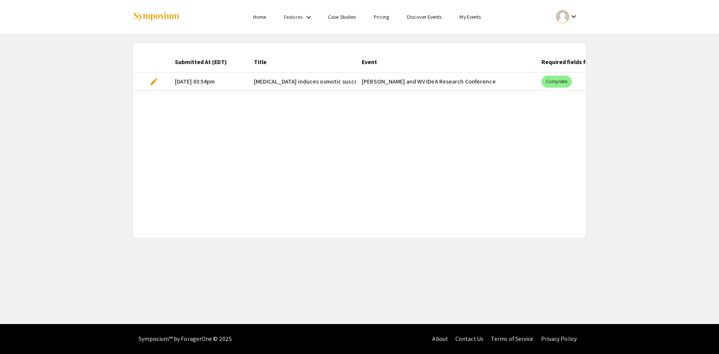
click at [386, 134] on div "Submitted At (EDT) Title Event Required fields for the current stage completed?…" at bounding box center [359, 140] width 453 height 177
click at [575, 18] on mat-icon "keyboard_arrow_down" at bounding box center [573, 16] width 9 height 9
click at [571, 37] on button "My Account" at bounding box center [571, 37] width 46 height 18
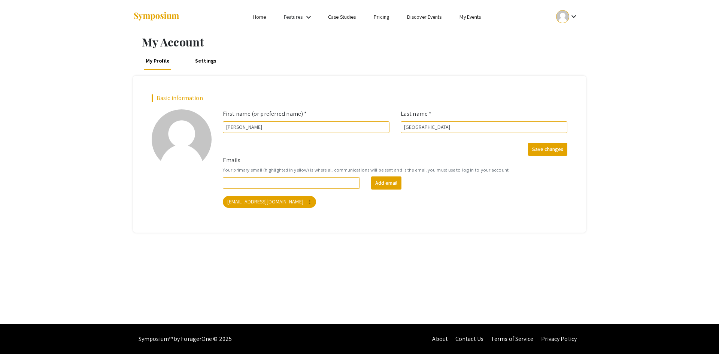
click at [260, 18] on link "Home" at bounding box center [259, 16] width 13 height 7
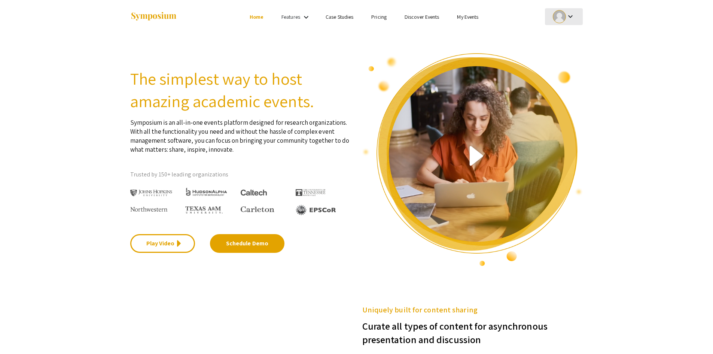
click at [557, 16] on div at bounding box center [559, 16] width 13 height 13
click at [576, 57] on button "My Submissions" at bounding box center [568, 55] width 46 height 18
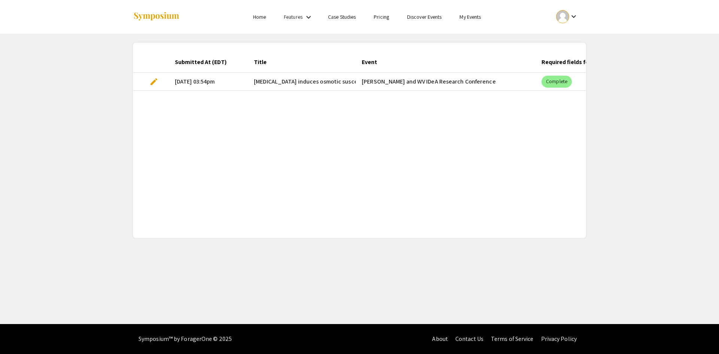
click at [249, 120] on div "Submitted At (EDT) Title Event Required fields for the current stage completed?…" at bounding box center [359, 140] width 453 height 177
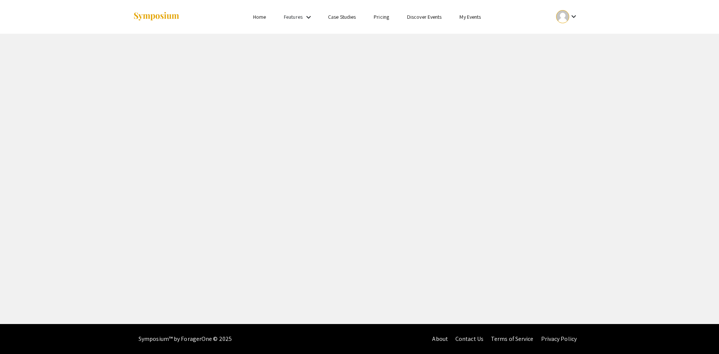
click at [339, 108] on div "Skip navigation Home Features keyboard_arrow_down Case Studies Pricing Discover…" at bounding box center [359, 162] width 719 height 324
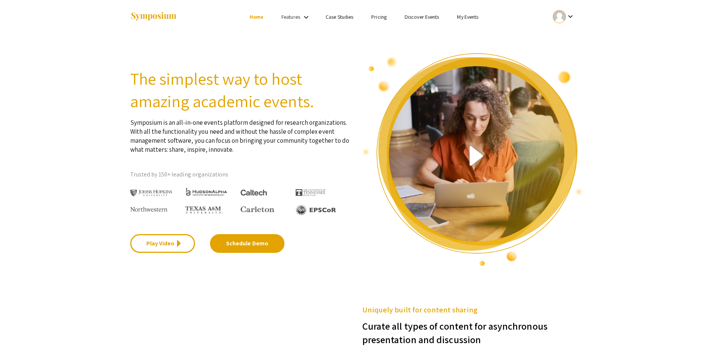
click at [466, 18] on link "My Events" at bounding box center [467, 16] width 21 height 7
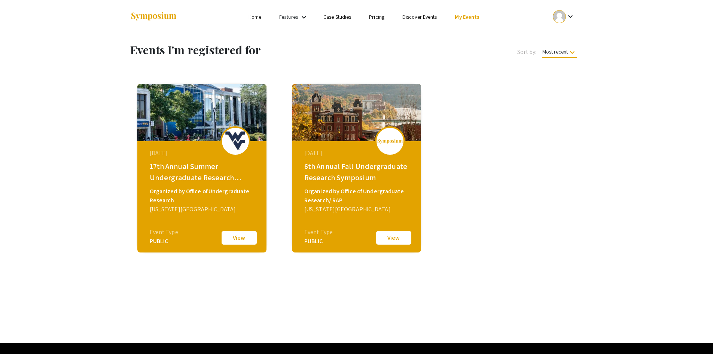
click at [565, 15] on div at bounding box center [559, 16] width 13 height 13
click at [579, 55] on button "My Submissions" at bounding box center [568, 55] width 46 height 18
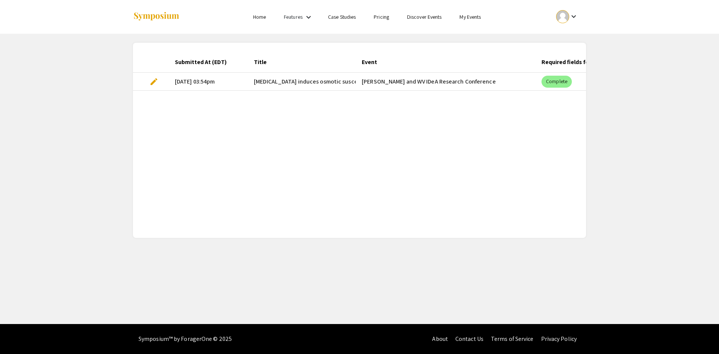
click at [194, 118] on div "Submitted At (EDT) Title Event Required fields for the current stage completed?…" at bounding box center [359, 140] width 453 height 177
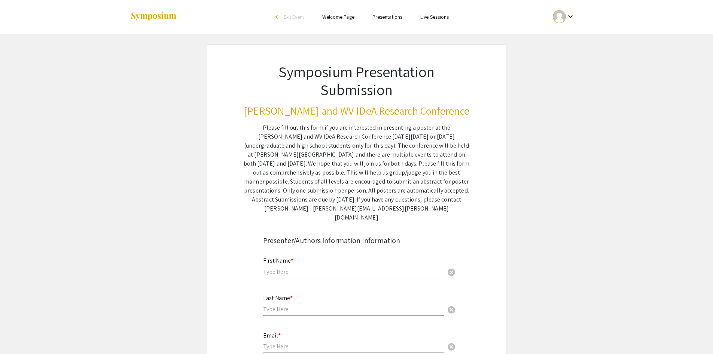
click at [567, 18] on mat-icon "keyboard_arrow_down" at bounding box center [570, 16] width 9 height 9
click at [567, 37] on button "My Account" at bounding box center [568, 37] width 46 height 18
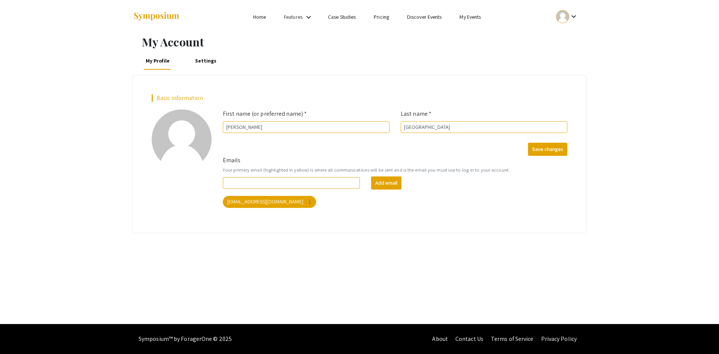
click at [474, 17] on link "My Events" at bounding box center [469, 16] width 21 height 7
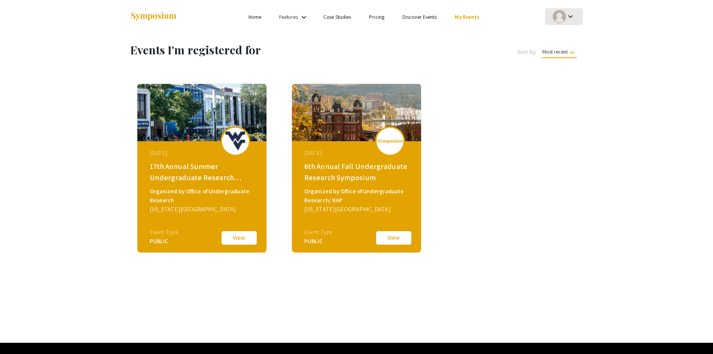
click at [575, 15] on mat-icon "keyboard_arrow_down" at bounding box center [570, 16] width 9 height 9
click at [571, 52] on button "My Submissions" at bounding box center [568, 55] width 46 height 18
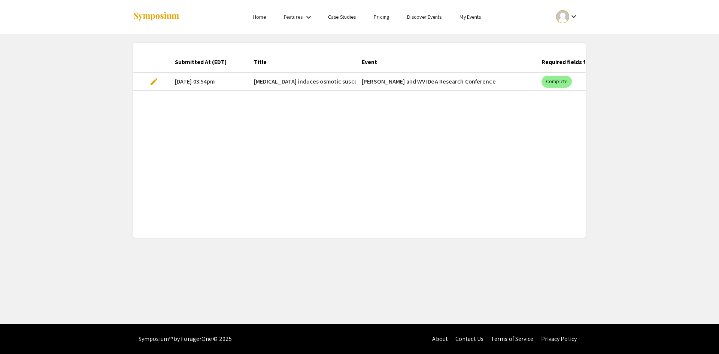
click at [386, 81] on mat-cell "[PERSON_NAME] and WV IDeA Research Conference" at bounding box center [446, 82] width 180 height 18
